Goal: Task Accomplishment & Management: Complete application form

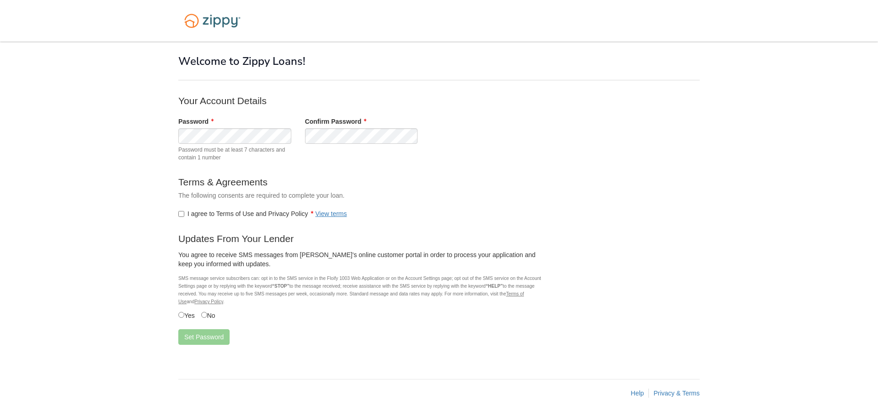
click at [184, 213] on label "I agree to Terms of Use and Privacy Policy View terms" at bounding box center [262, 213] width 169 height 9
click at [210, 317] on label "No" at bounding box center [208, 315] width 14 height 10
click at [209, 338] on button "Set Password" at bounding box center [203, 338] width 51 height 16
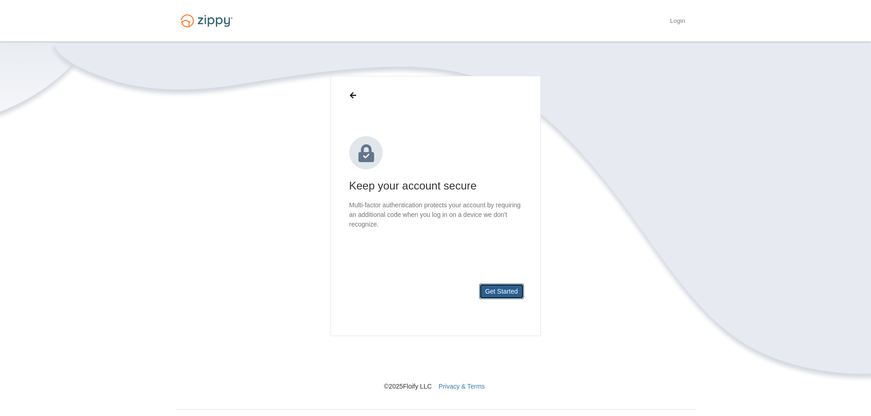
click at [503, 293] on button "Get Started" at bounding box center [501, 292] width 45 height 16
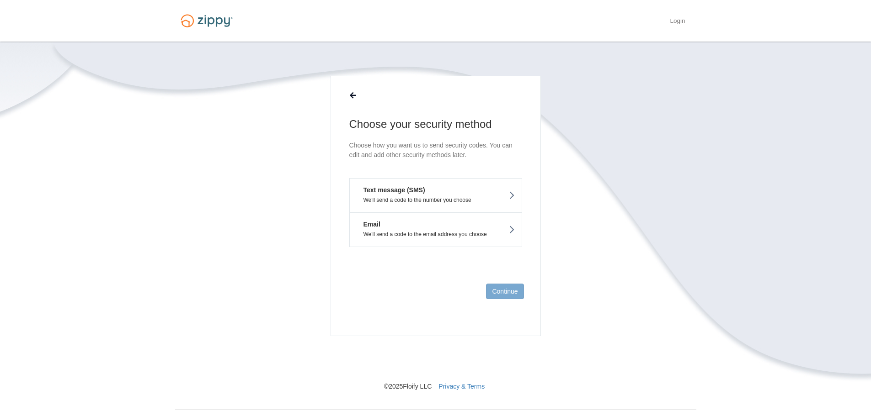
click at [505, 234] on p "We'll send a code to the email address you choose" at bounding box center [435, 234] width 158 height 6
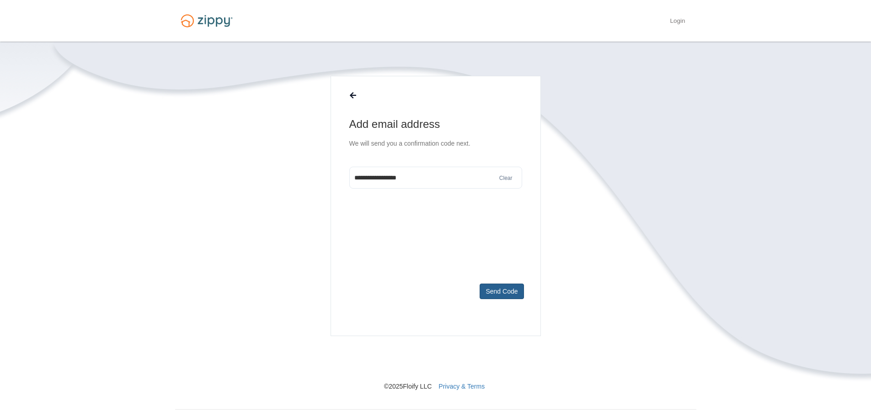
type input "**********"
click at [496, 296] on button "Send Code" at bounding box center [501, 292] width 44 height 16
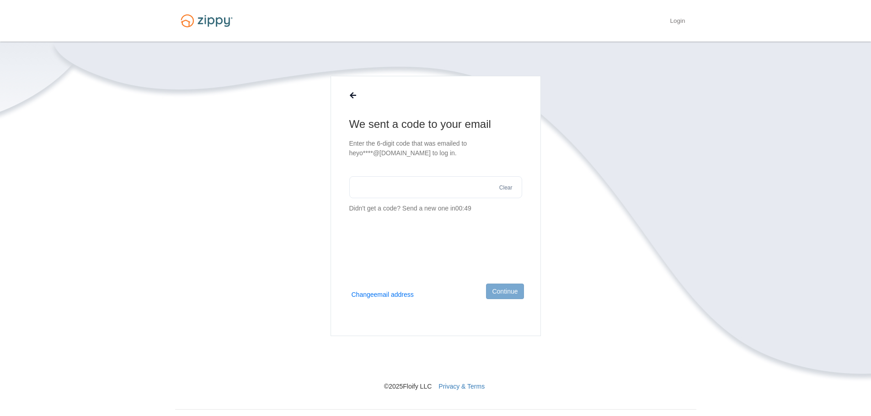
click at [374, 192] on input "text" at bounding box center [435, 187] width 173 height 22
paste input "******"
type input "******"
click at [516, 294] on button "Continue" at bounding box center [504, 292] width 37 height 16
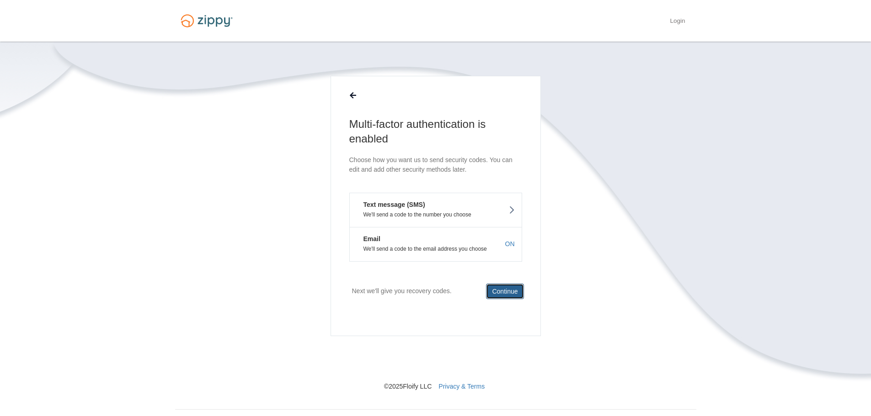
click at [502, 296] on button "Continue" at bounding box center [504, 292] width 37 height 16
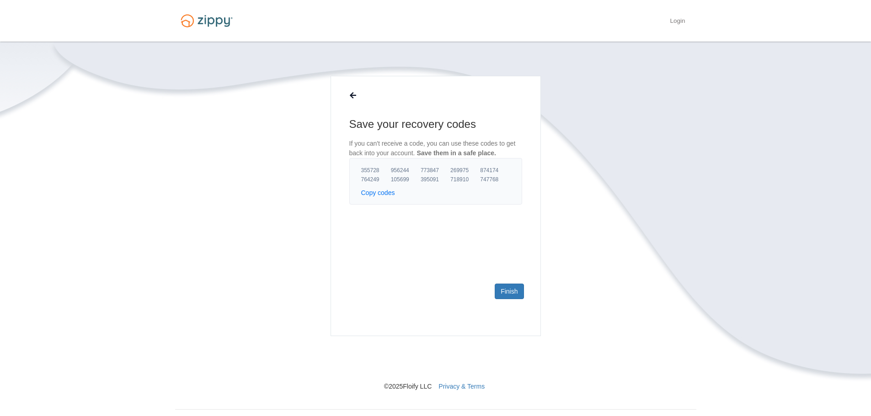
click at [377, 191] on button "Copy codes" at bounding box center [378, 192] width 34 height 9
click at [499, 289] on link "Finish" at bounding box center [509, 292] width 29 height 16
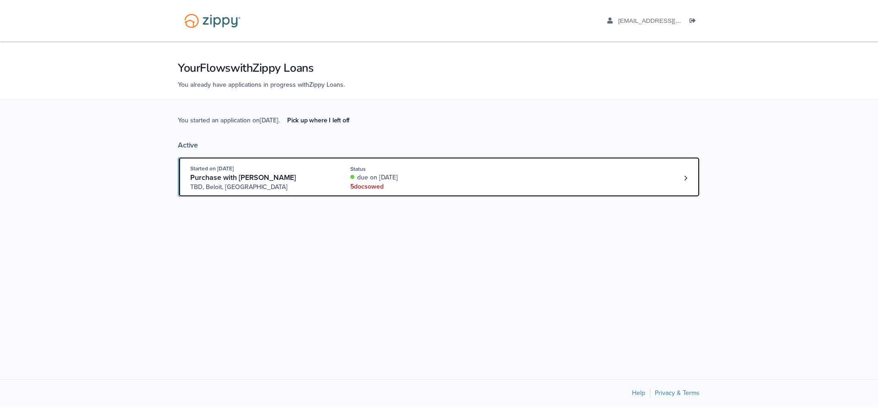
click at [545, 181] on div "Started on Sep. 9th, 2025 Purchase with Michael White TBD, Beloit, WI Status du…" at bounding box center [434, 178] width 488 height 28
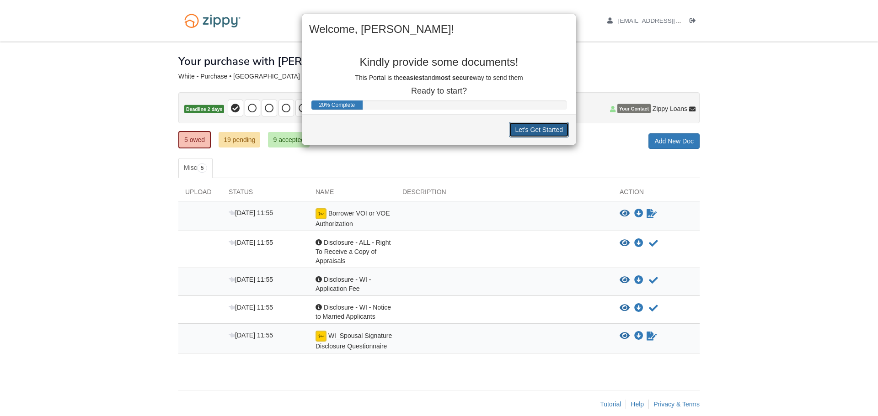
click at [545, 132] on button "Let's Get Started" at bounding box center [539, 130] width 60 height 16
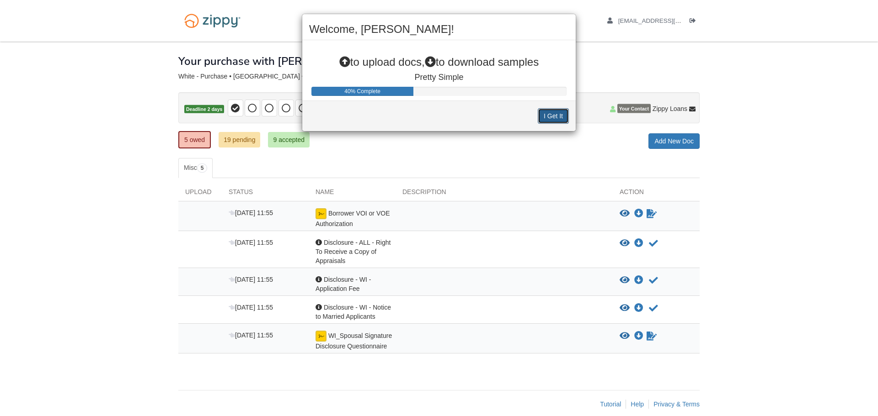
click at [558, 117] on button "I Get It" at bounding box center [552, 116] width 31 height 16
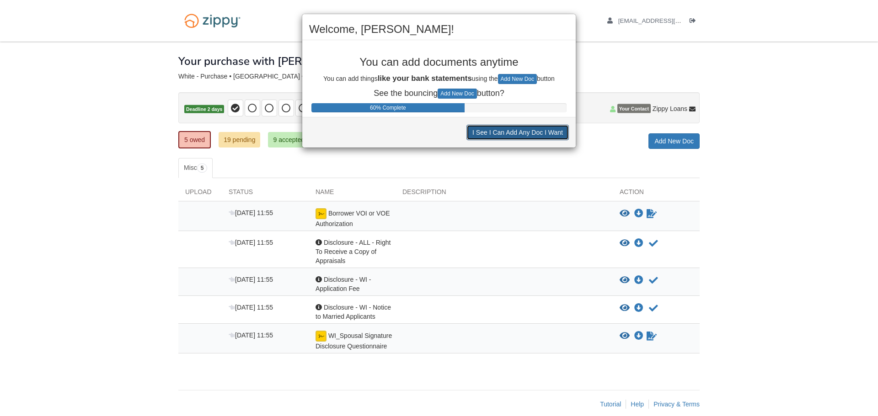
click at [553, 135] on button "I See I Can Add Any Doc I Want" at bounding box center [517, 133] width 102 height 16
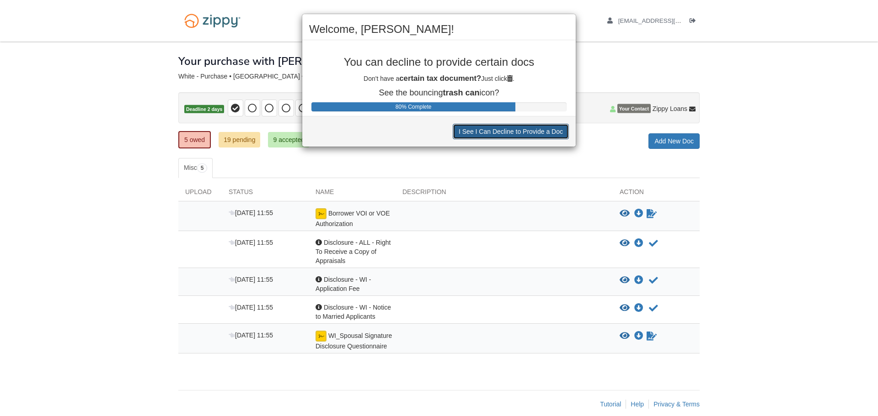
click at [553, 135] on button "I See I Can Decline to Provide a Doc" at bounding box center [510, 132] width 116 height 16
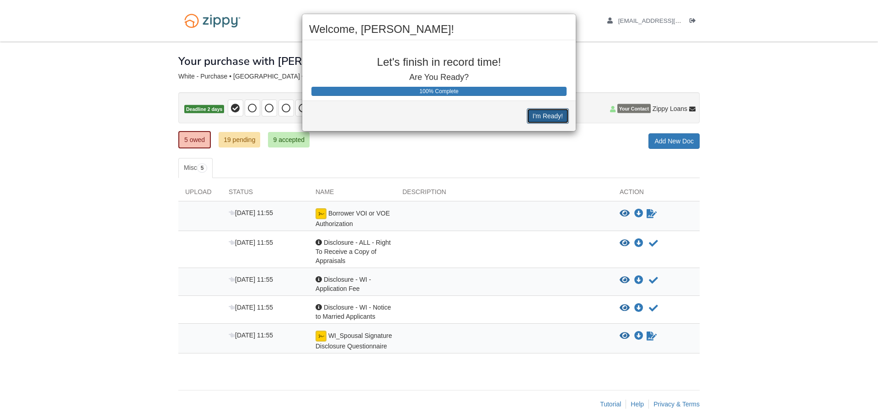
click at [551, 114] on button "I'm Ready!" at bounding box center [548, 116] width 42 height 16
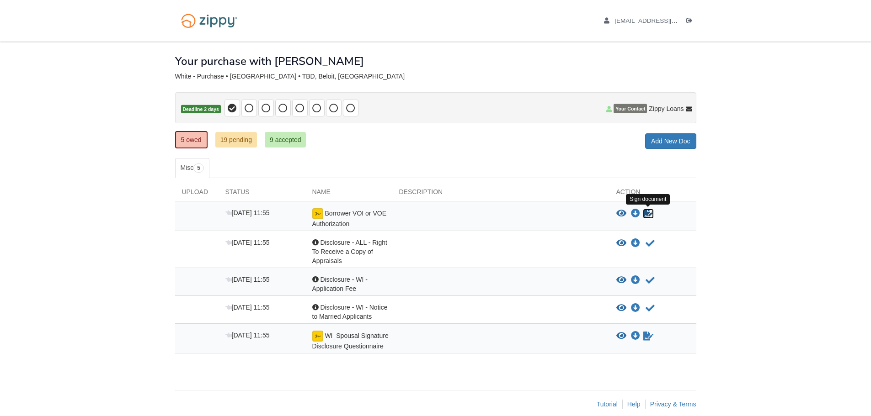
click at [651, 215] on icon "Sign Form" at bounding box center [648, 213] width 10 height 9
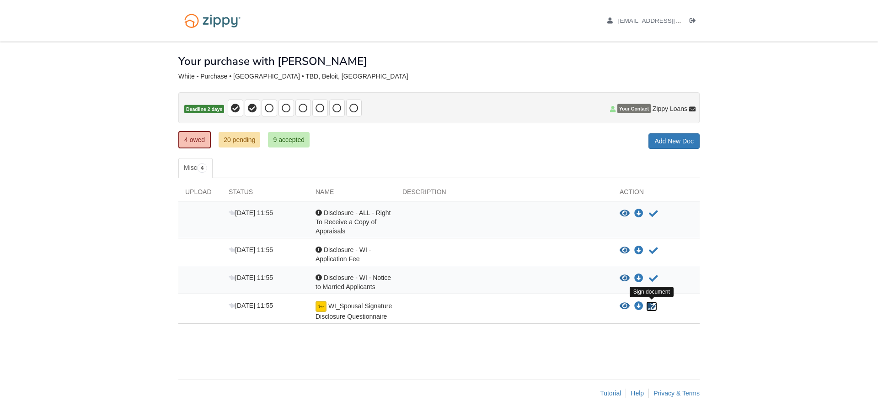
click at [653, 306] on icon "Sign Form" at bounding box center [651, 306] width 10 height 9
click at [628, 215] on icon "View Disclosure - ALL - Right To Receive a Copy of Appraisals" at bounding box center [624, 213] width 10 height 9
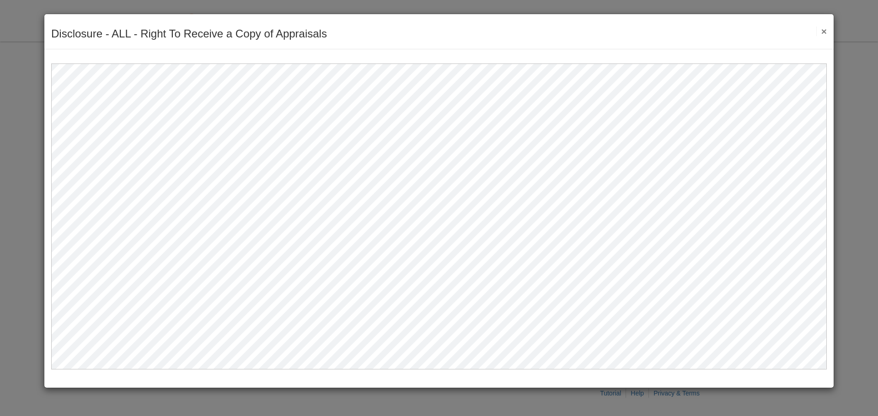
click at [825, 28] on button "×" at bounding box center [821, 32] width 11 height 10
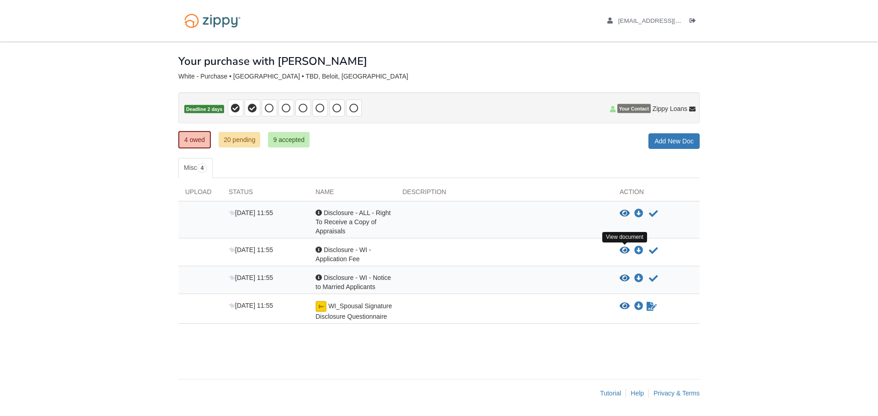
click at [622, 251] on icon "View Disclosure - WI - Application Fee" at bounding box center [624, 250] width 10 height 9
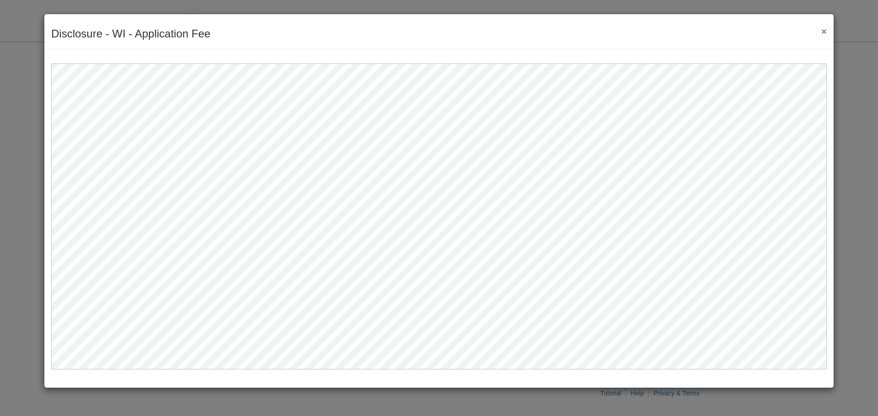
click at [821, 29] on button "×" at bounding box center [821, 32] width 11 height 10
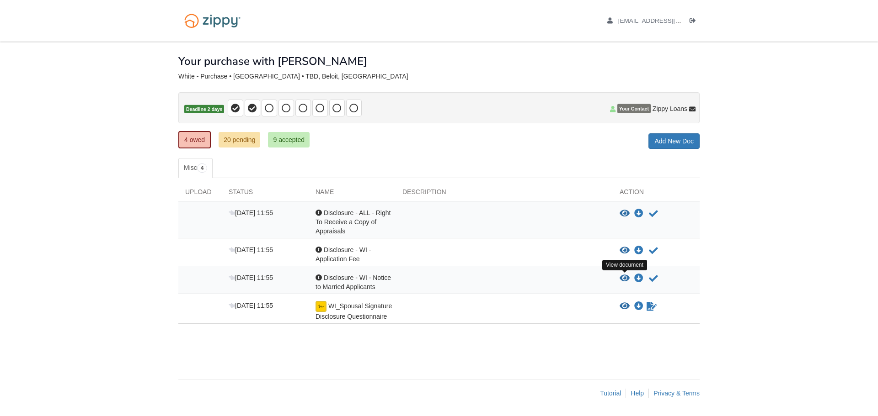
click at [622, 281] on icon "View Disclosure - WI - Notice to Married Applicants" at bounding box center [624, 278] width 10 height 9
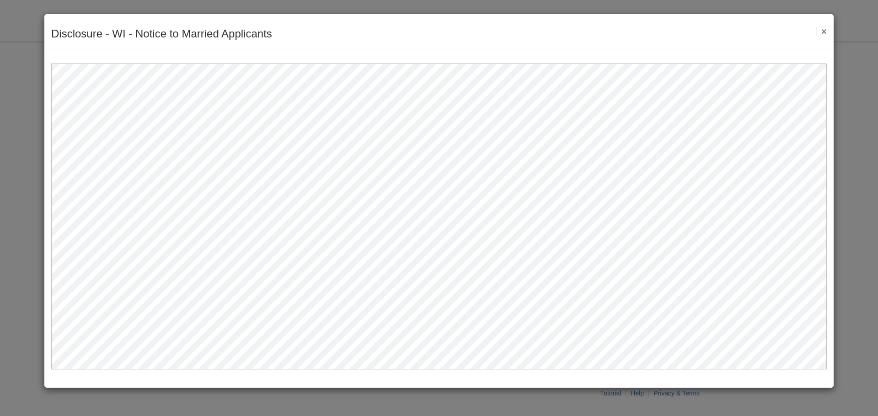
click at [823, 31] on button "×" at bounding box center [821, 32] width 11 height 10
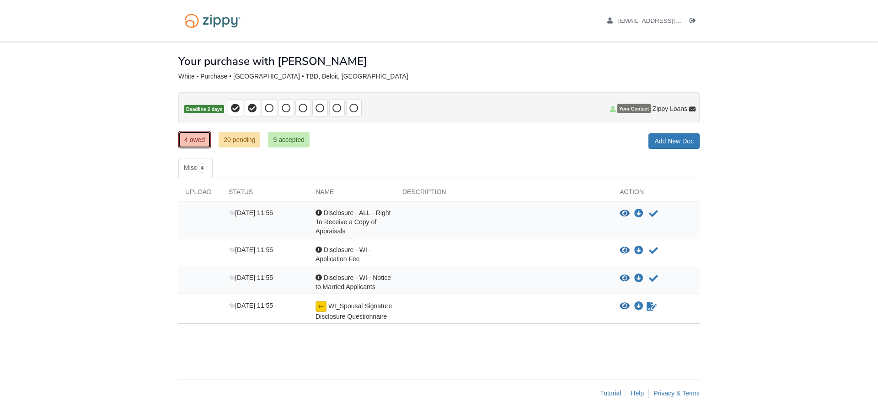
click at [201, 141] on link "4 owed" at bounding box center [194, 139] width 32 height 17
click at [197, 139] on link "3 owed" at bounding box center [194, 139] width 32 height 17
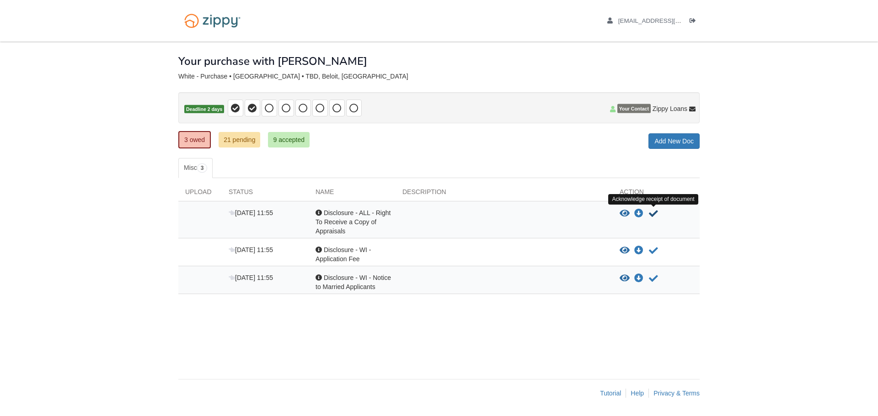
click at [652, 214] on icon "Acknowledge receipt of document" at bounding box center [653, 213] width 9 height 9
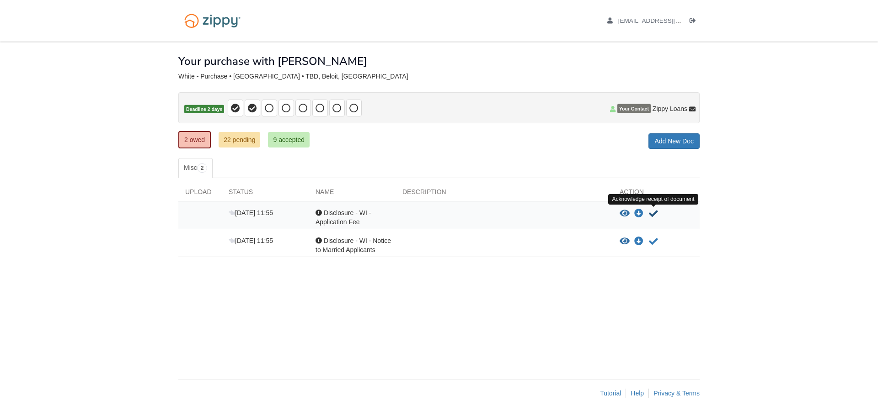
click at [652, 214] on icon "Acknowledge receipt of document" at bounding box center [653, 213] width 9 height 9
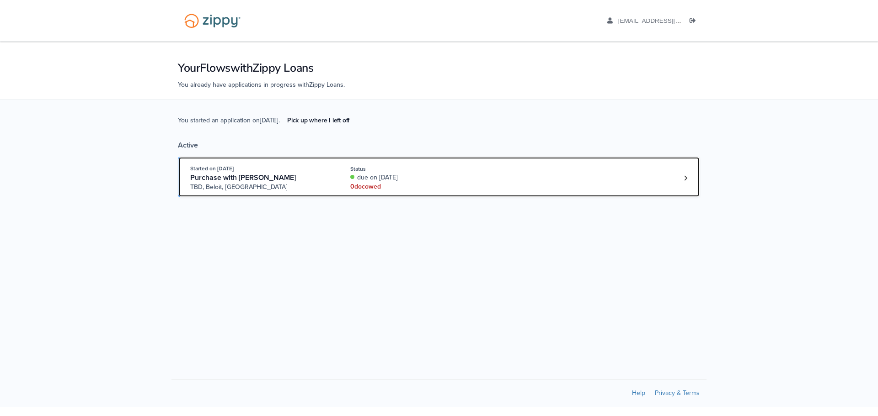
click at [316, 181] on div "Purchase with [PERSON_NAME]" at bounding box center [259, 178] width 139 height 10
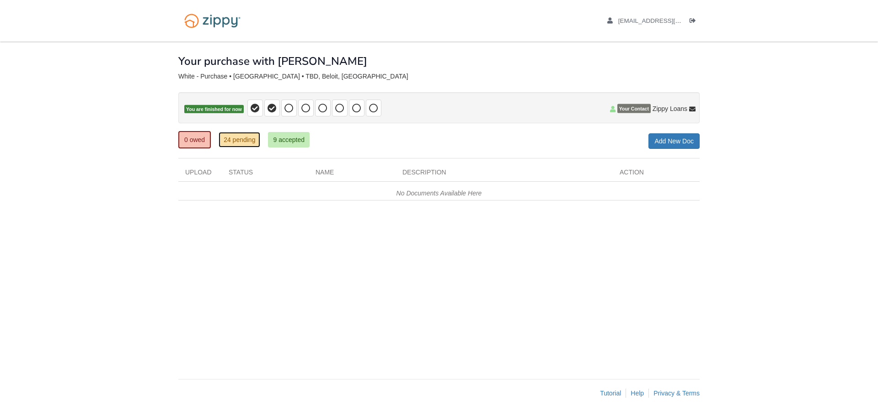
click at [235, 139] on link "24 pending" at bounding box center [239, 140] width 42 height 16
